Goal: Transaction & Acquisition: Download file/media

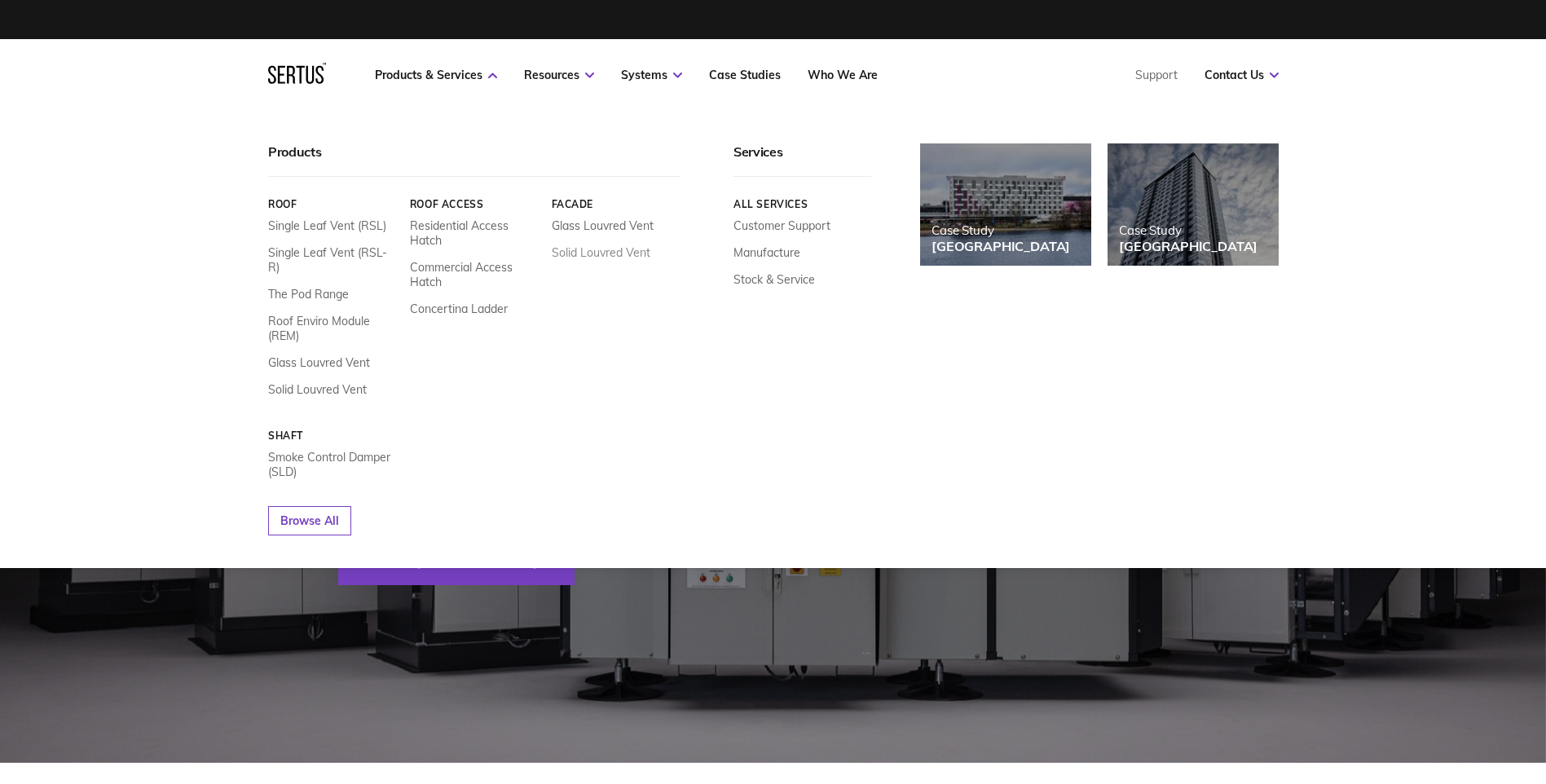
click at [612, 250] on link "Solid Louvred Vent" at bounding box center [600, 253] width 99 height 15
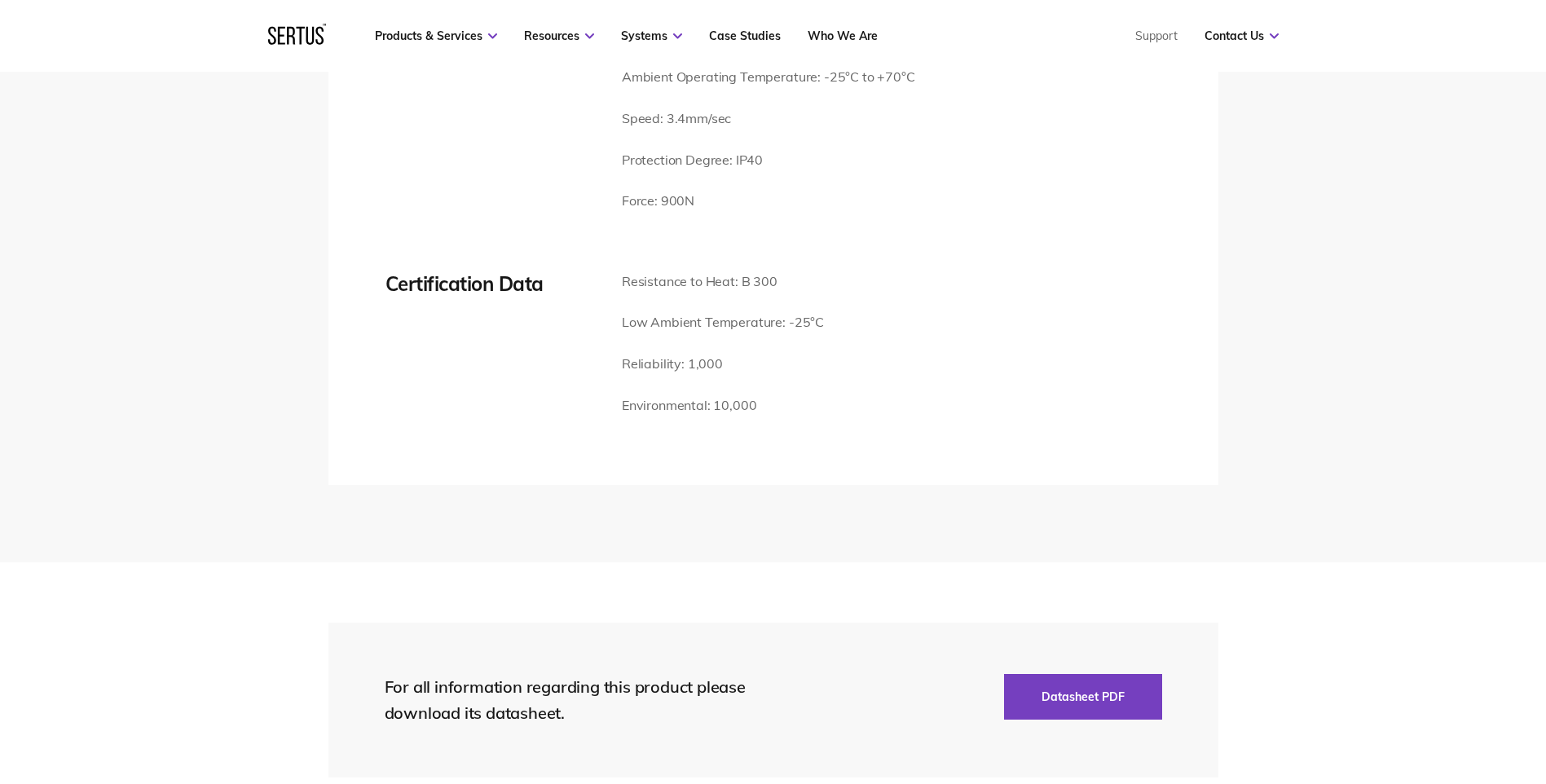
scroll to position [2851, 0]
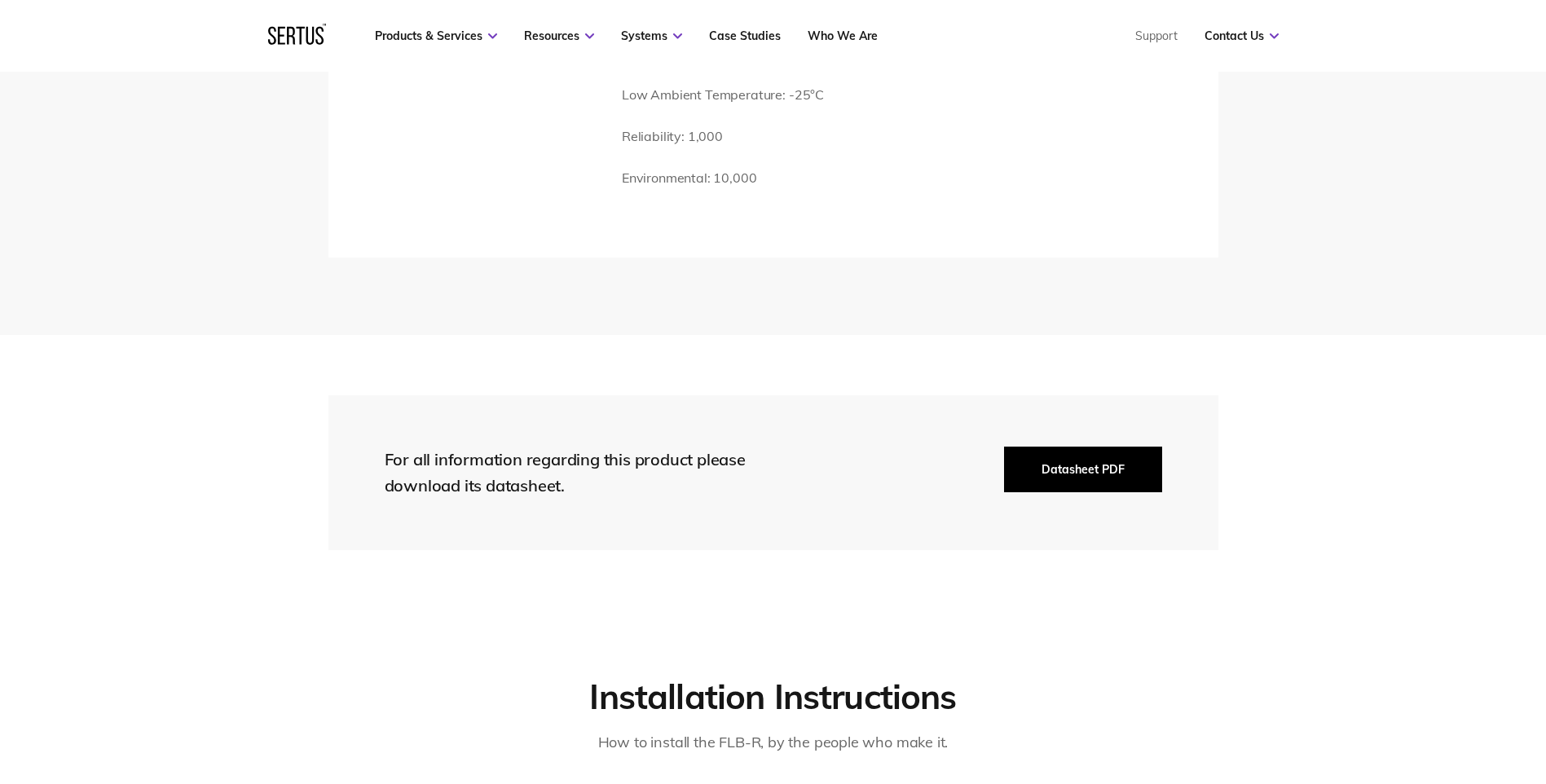
click at [1077, 447] on button "Datasheet PDF" at bounding box center [1083, 469] width 158 height 45
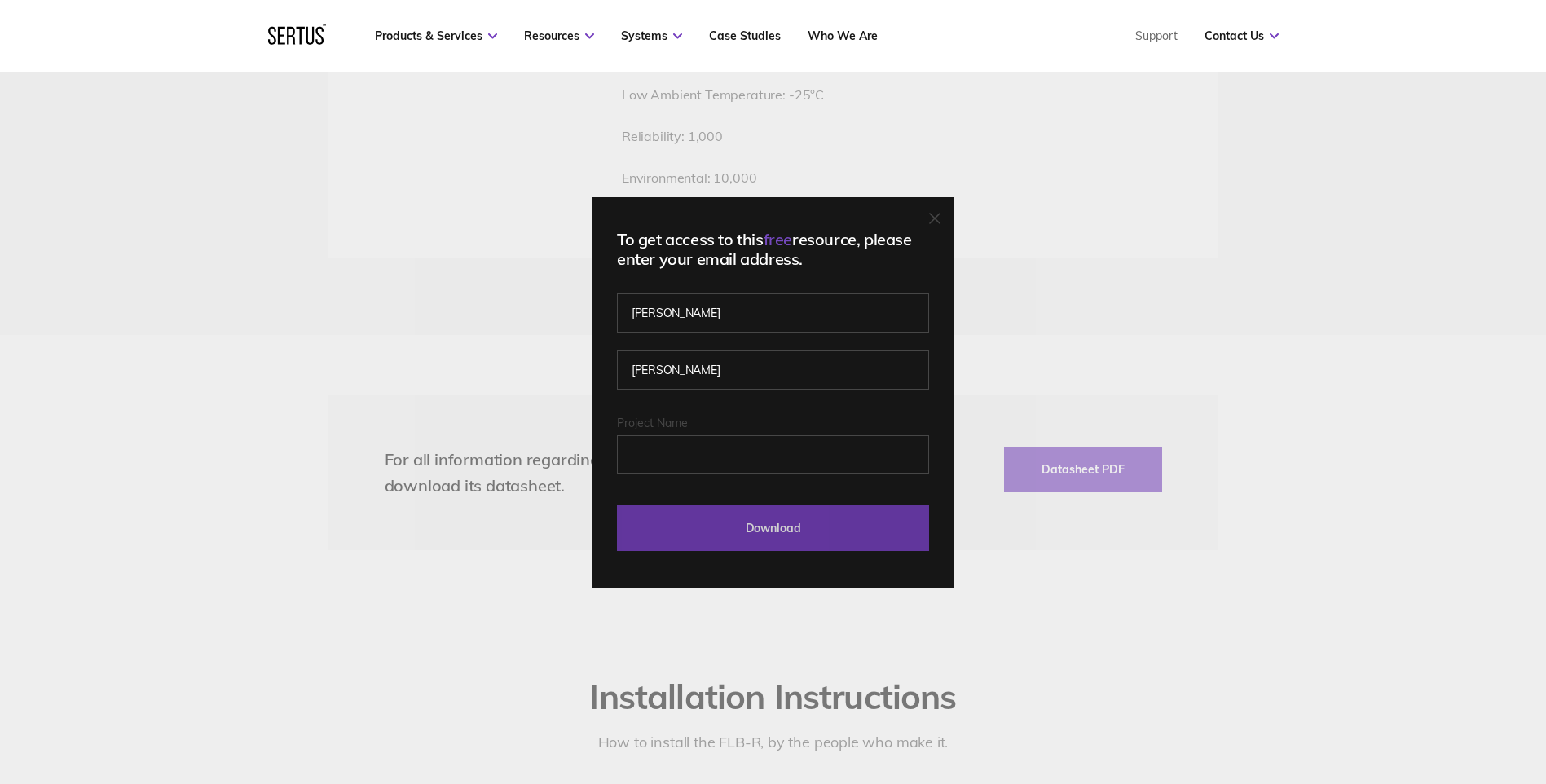
click at [790, 531] on input "Download" at bounding box center [772, 528] width 312 height 45
